Goal: Unclear

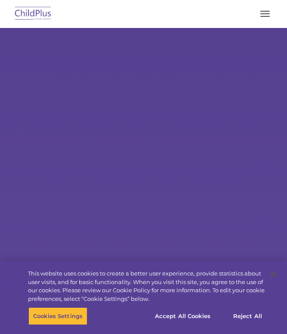
select select "MEDIUM"
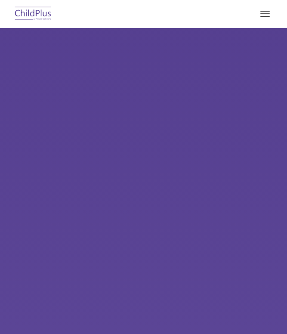
select select "MEDIUM"
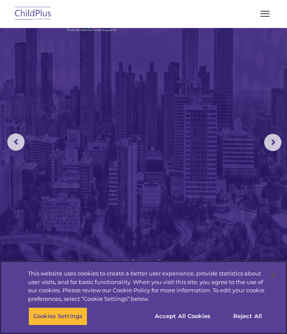
scroll to position [108, 0]
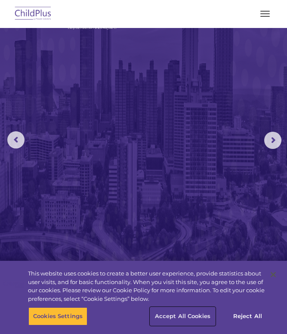
click at [196, 315] on button "Accept All Cookies" at bounding box center [182, 316] width 65 height 18
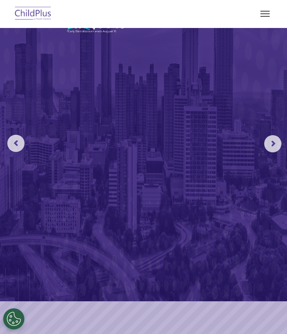
scroll to position [0, 0]
